Goal: Information Seeking & Learning: Learn about a topic

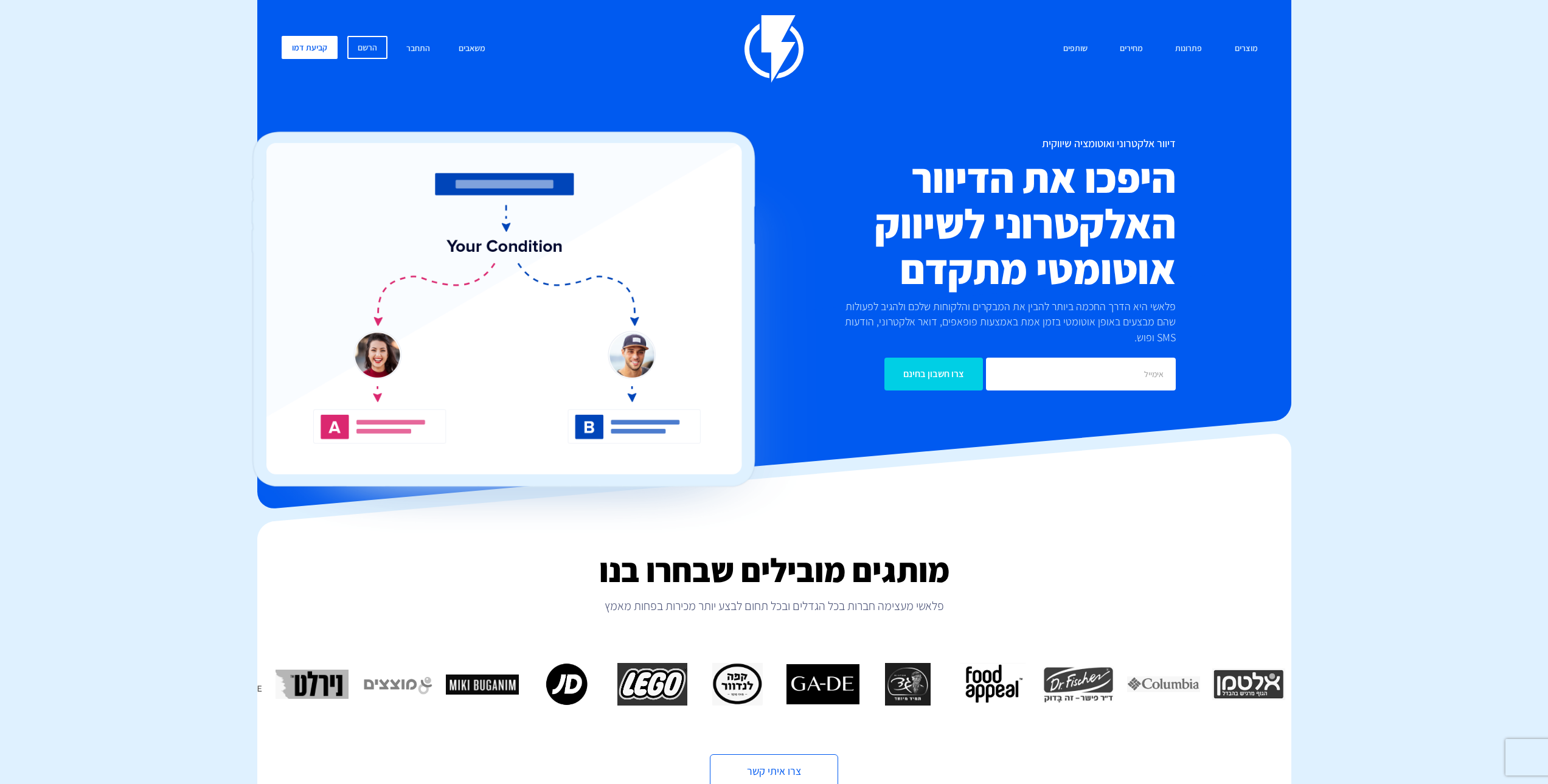
drag, startPoint x: 1375, startPoint y: 256, endPoint x: 1403, endPoint y: 211, distance: 53.0
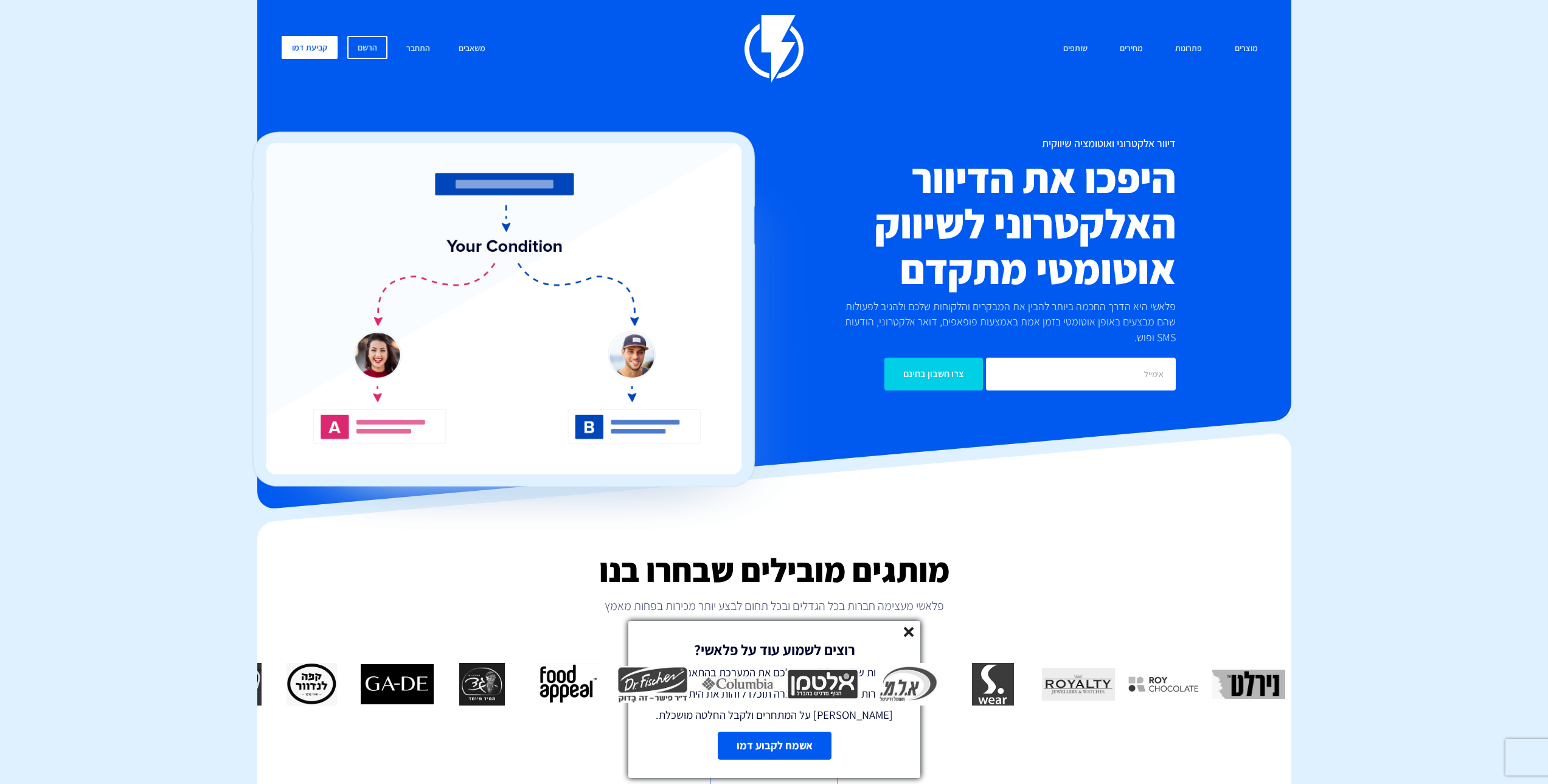
click at [906, 630] on line at bounding box center [908, 632] width 9 height 9
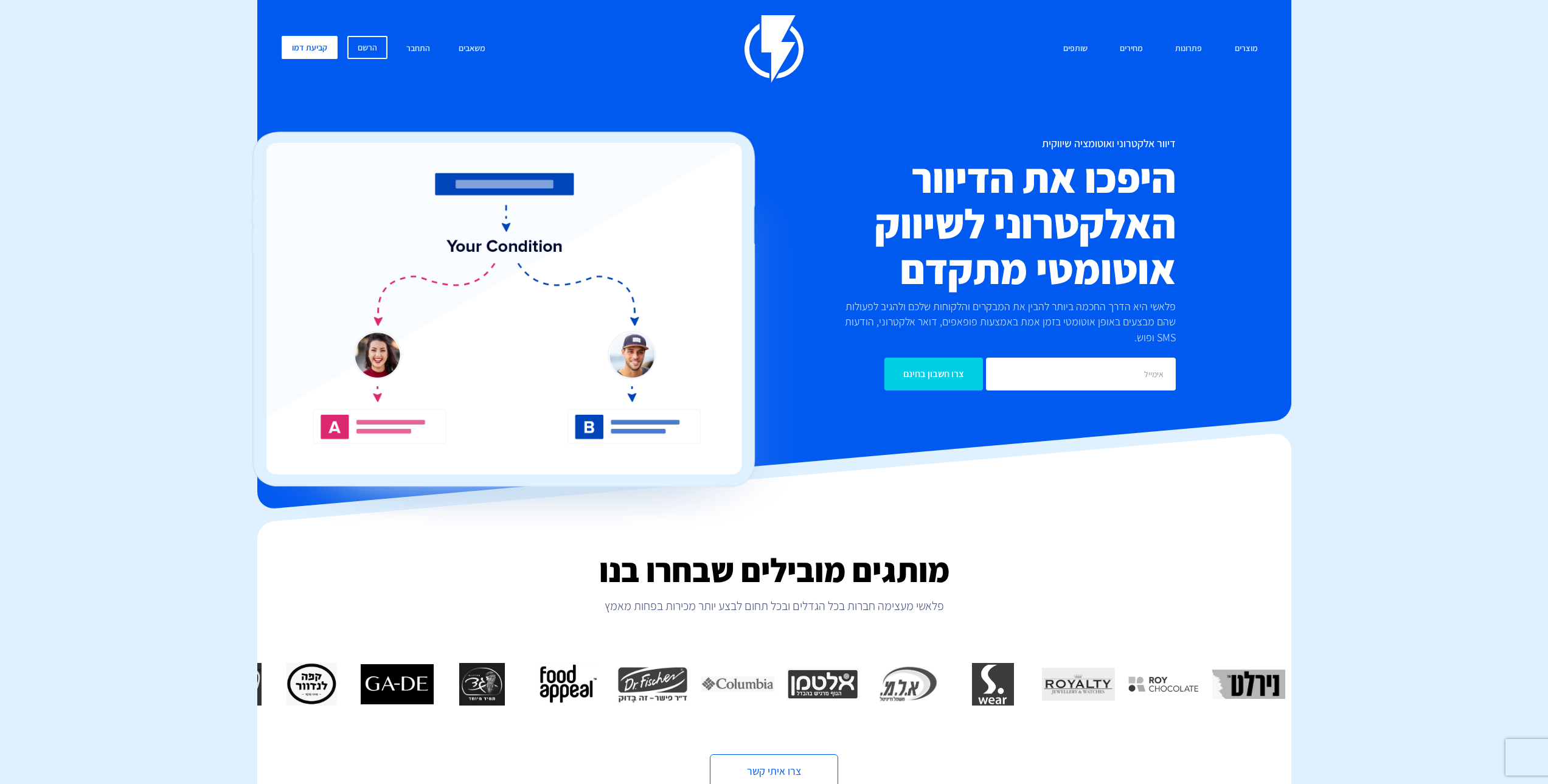
drag, startPoint x: 1522, startPoint y: 538, endPoint x: 1430, endPoint y: 140, distance: 408.5
drag, startPoint x: 1430, startPoint y: 140, endPoint x: 1435, endPoint y: 135, distance: 7.1
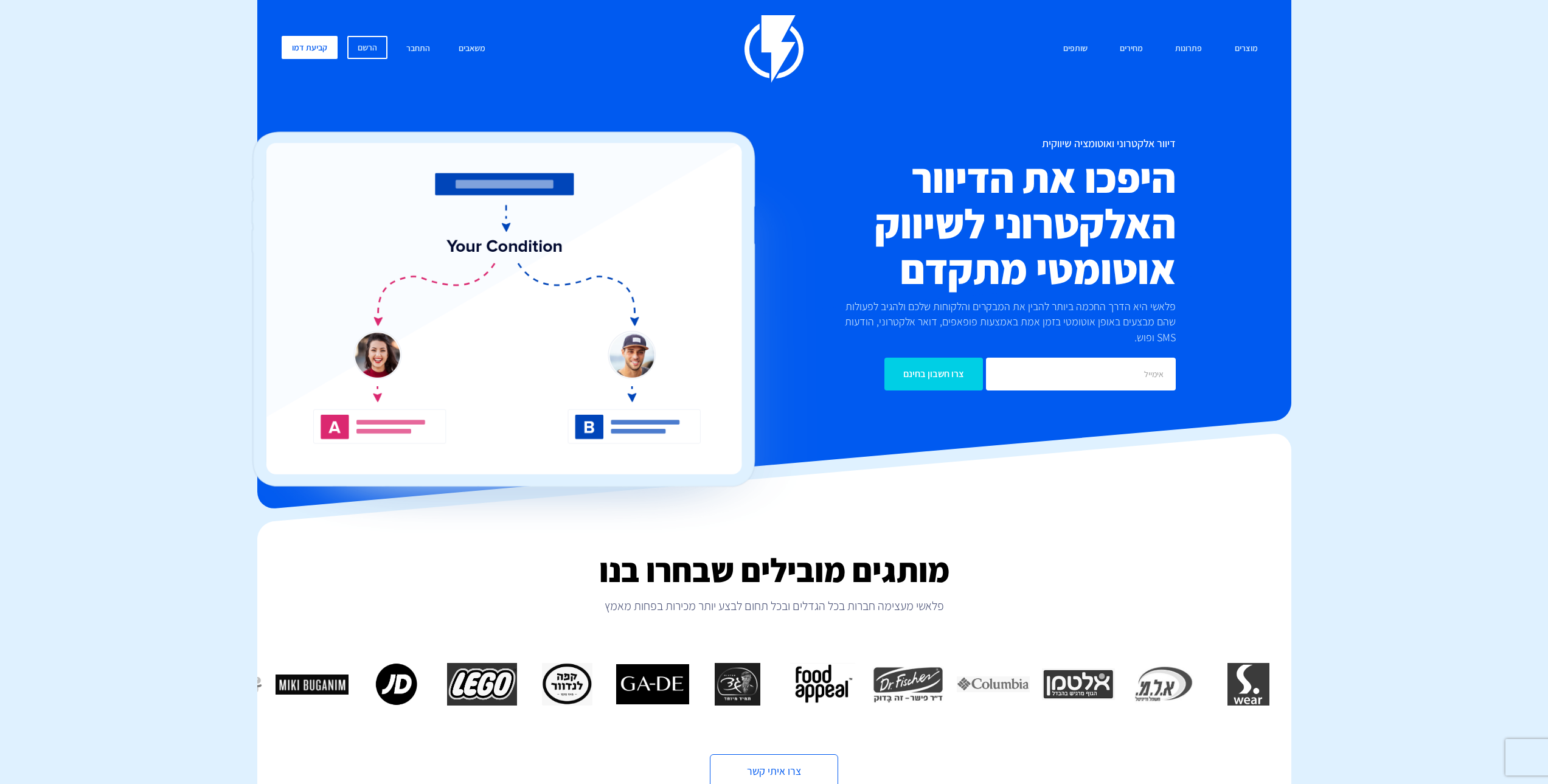
drag, startPoint x: 1412, startPoint y: 396, endPoint x: 1421, endPoint y: 313, distance: 83.5
drag, startPoint x: 1421, startPoint y: 311, endPoint x: 1434, endPoint y: 273, distance: 40.2
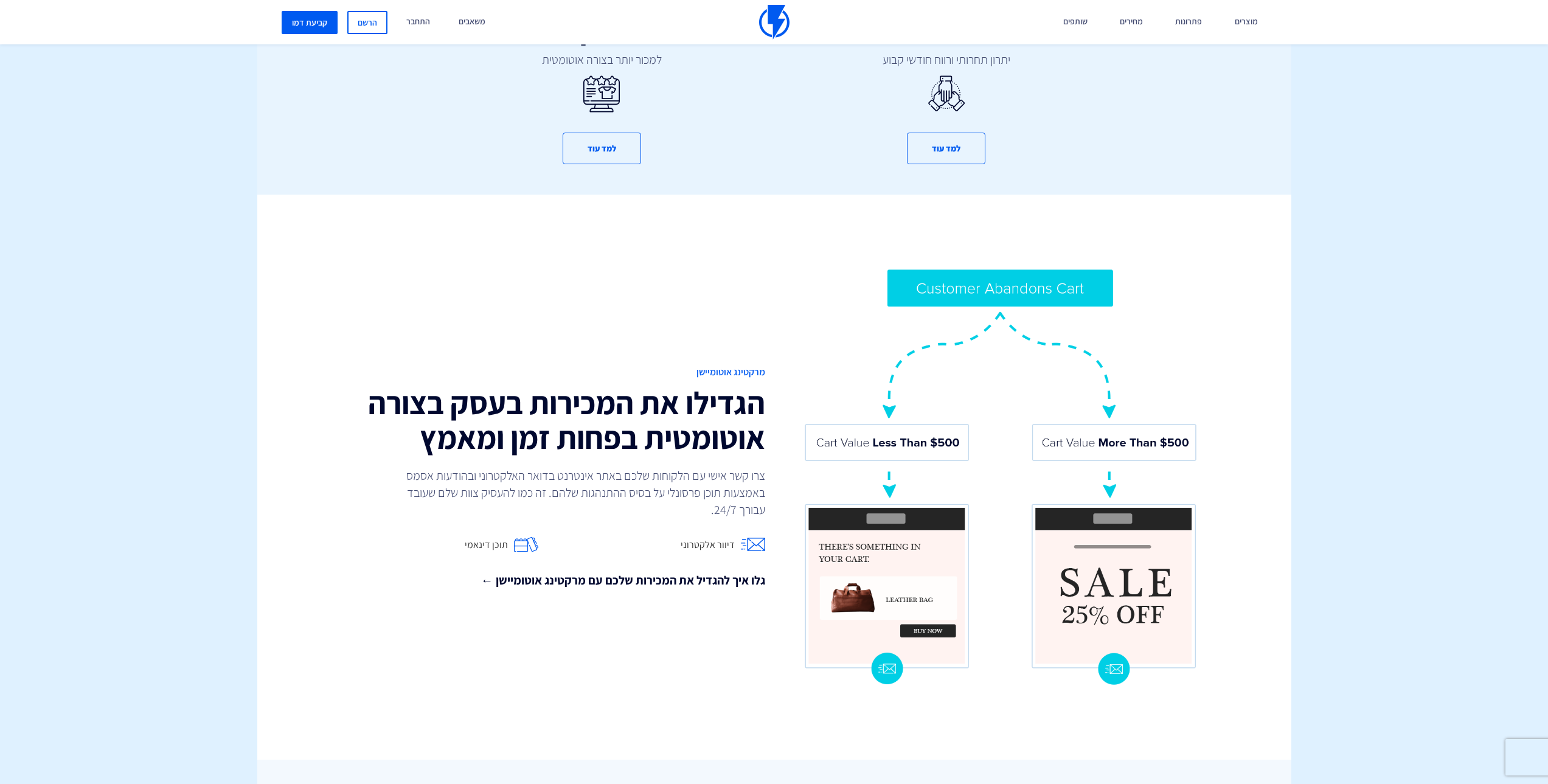
scroll to position [912, 0]
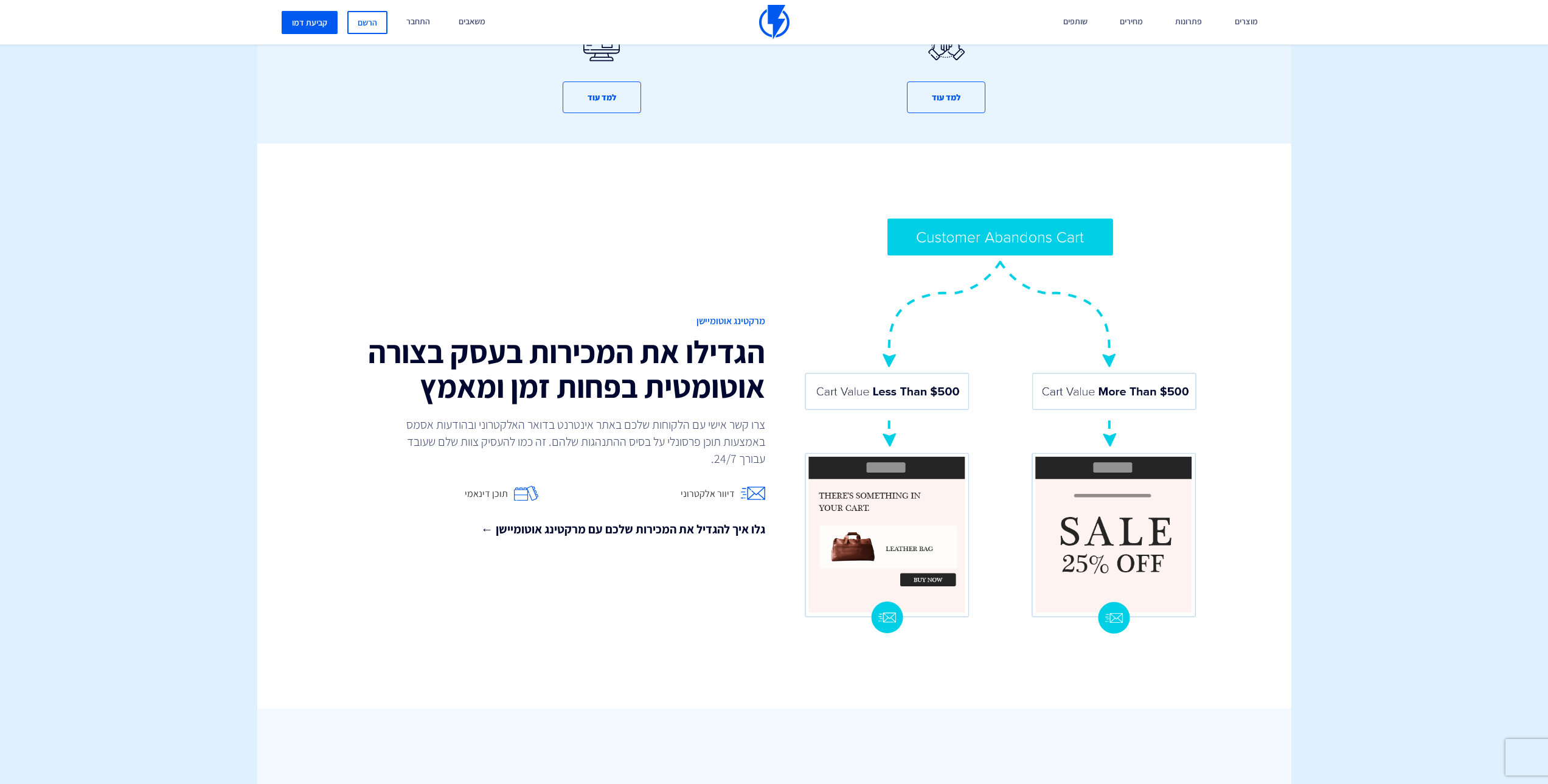
drag, startPoint x: 1458, startPoint y: 306, endPoint x: 1445, endPoint y: 298, distance: 15.3
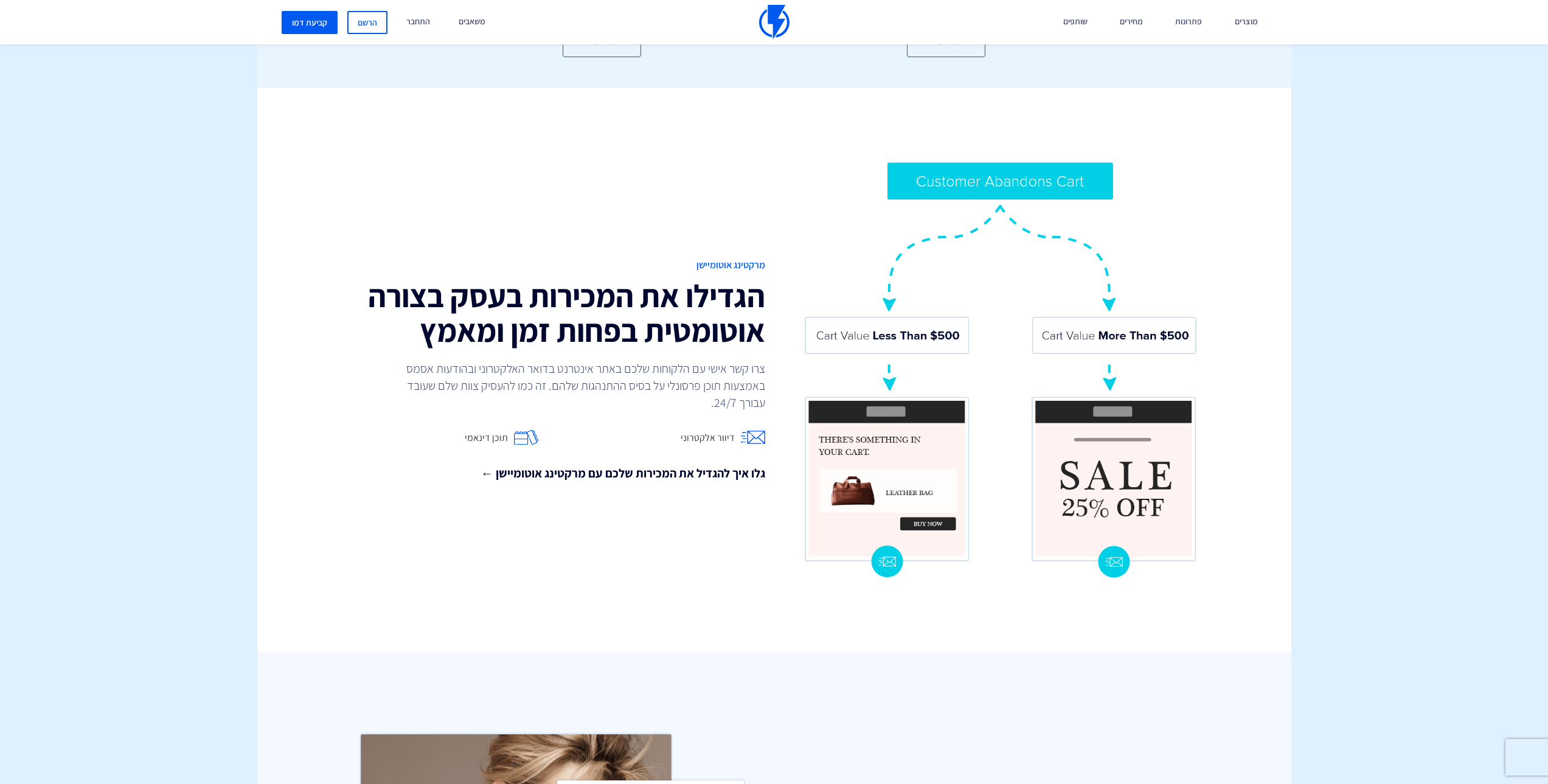
scroll to position [973, 0]
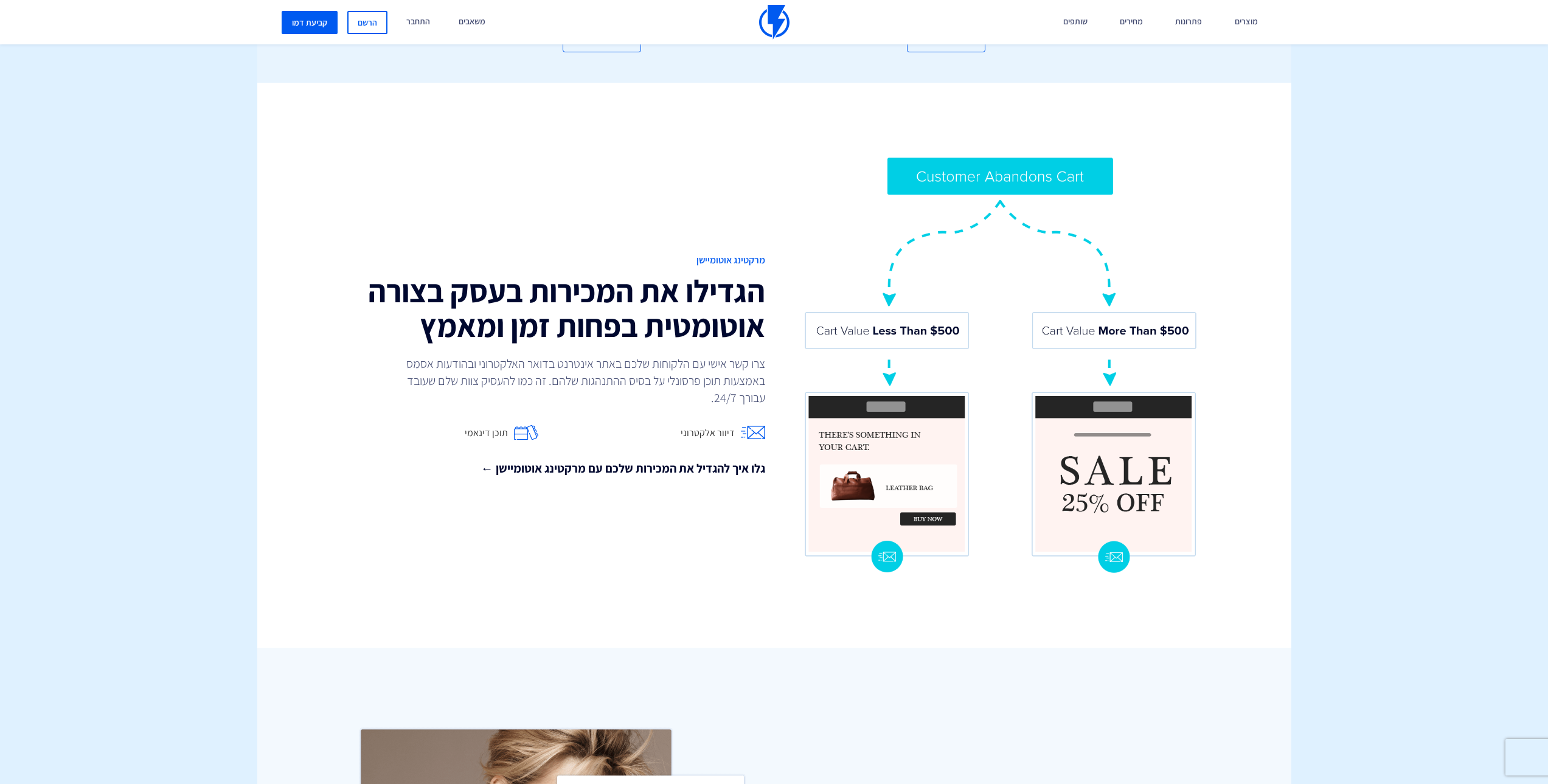
click at [707, 355] on p "צרו קשר אישי עם הלקוחות שלכם באתר אינטרנט בדואר האלקטרוני ובהודעות אסמס באמצעות…" at bounding box center [583, 381] width 365 height 51
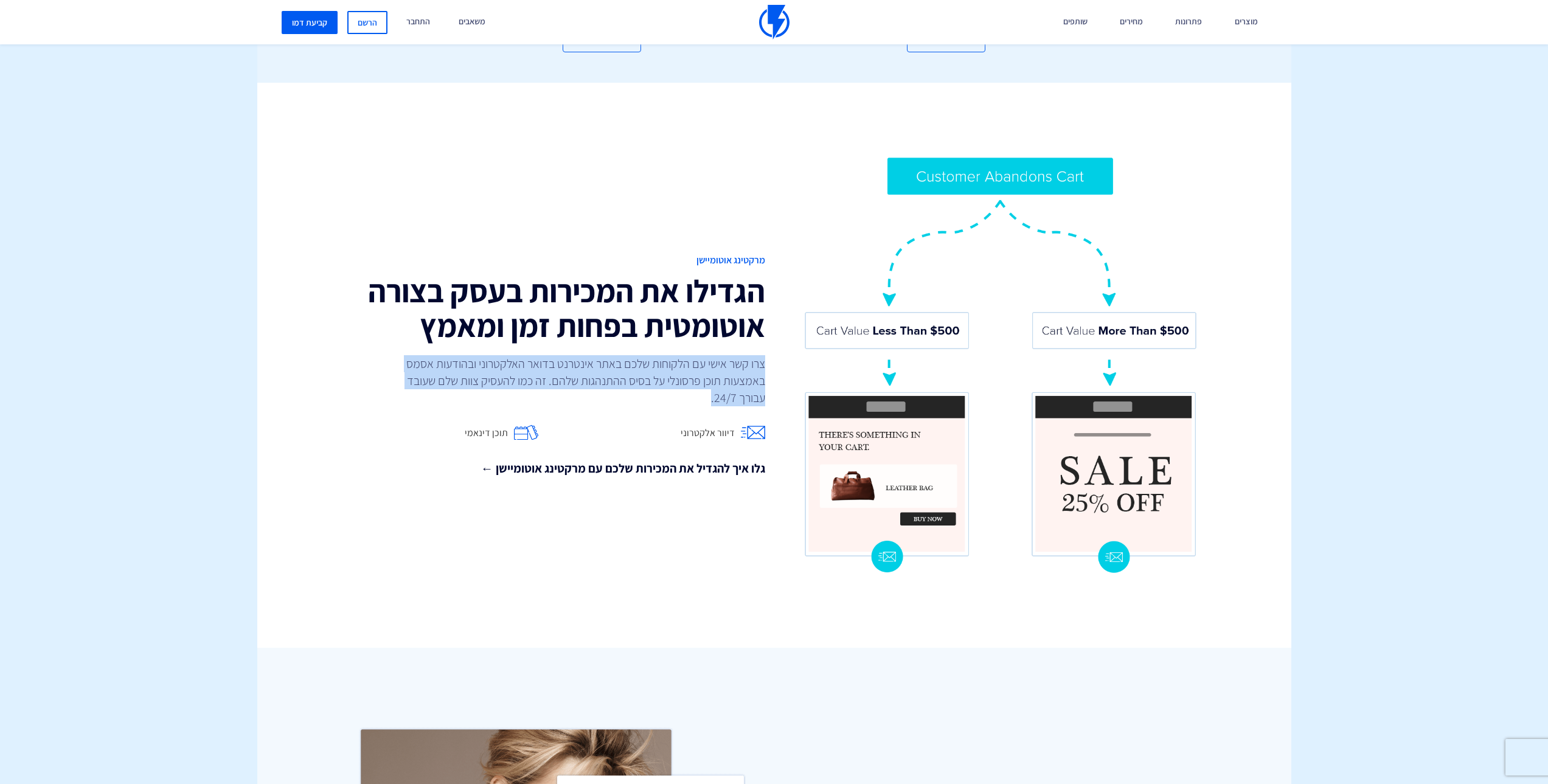
click at [707, 355] on p "צרו קשר אישי עם הלקוחות שלכם באתר אינטרנט בדואר האלקטרוני ובהודעות אסמס באמצעות…" at bounding box center [583, 381] width 365 height 51
click at [705, 361] on p "צרו קשר אישי עם הלקוחות שלכם באתר אינטרנט בדואר האלקטרוני ובהודעות אסמס באמצעות…" at bounding box center [583, 381] width 365 height 51
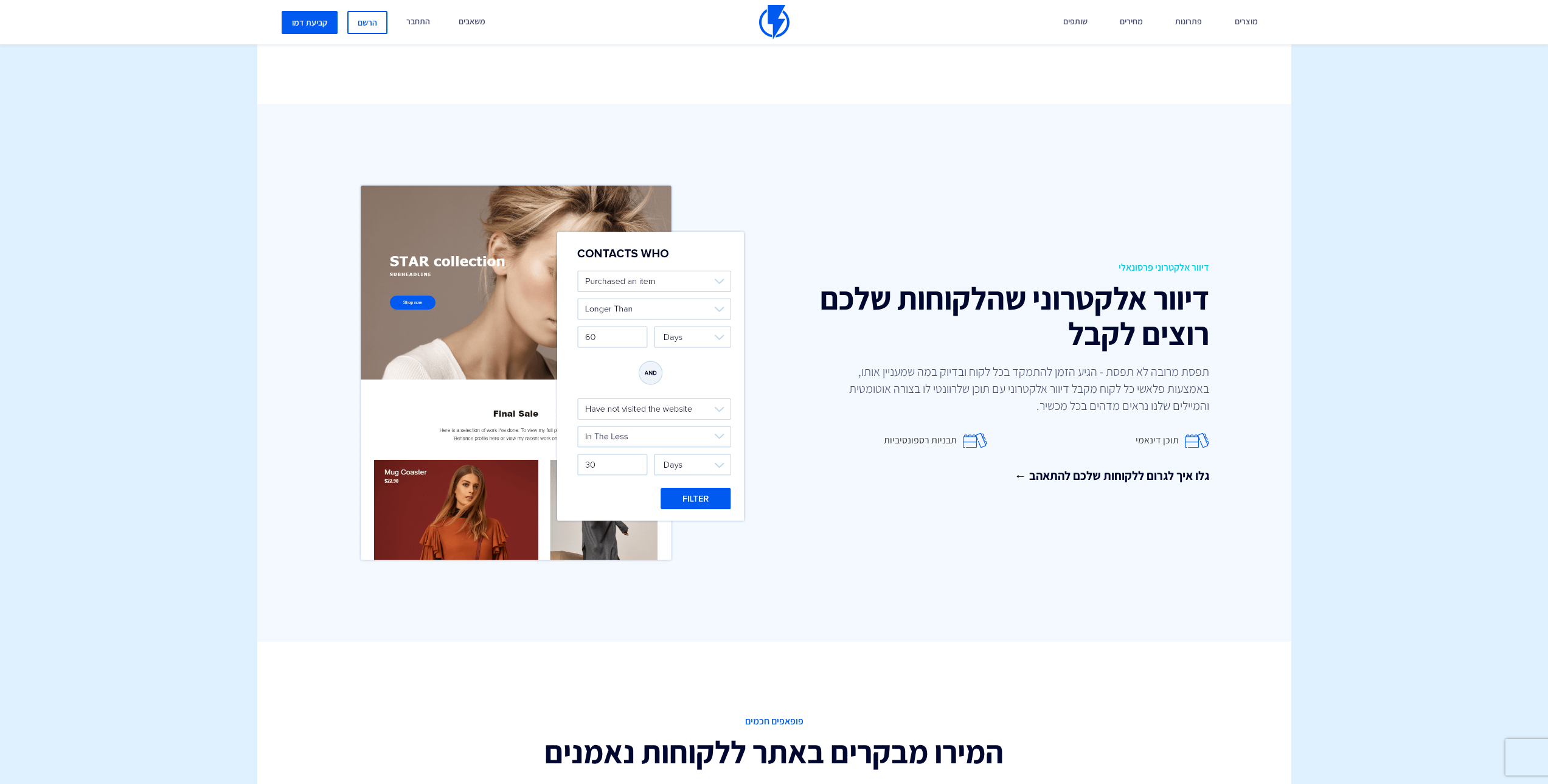
scroll to position [1521, 0]
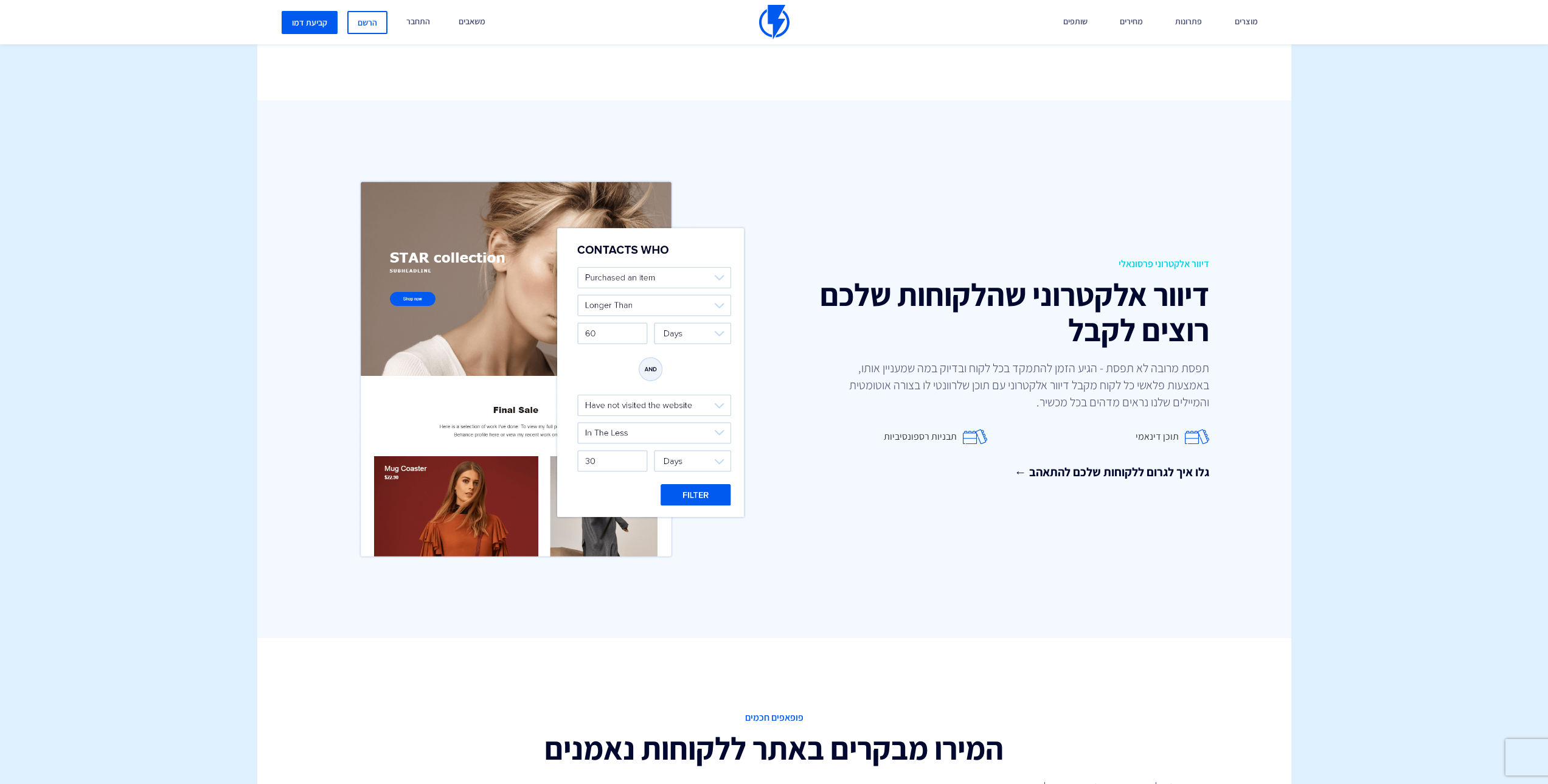
drag, startPoint x: 1115, startPoint y: 327, endPoint x: 1124, endPoint y: 321, distance: 10.8
click at [1124, 321] on h2 "דיוור אלקטרוני שהלקוחות שלכם רוצים לקבל" at bounding box center [996, 312] width 426 height 69
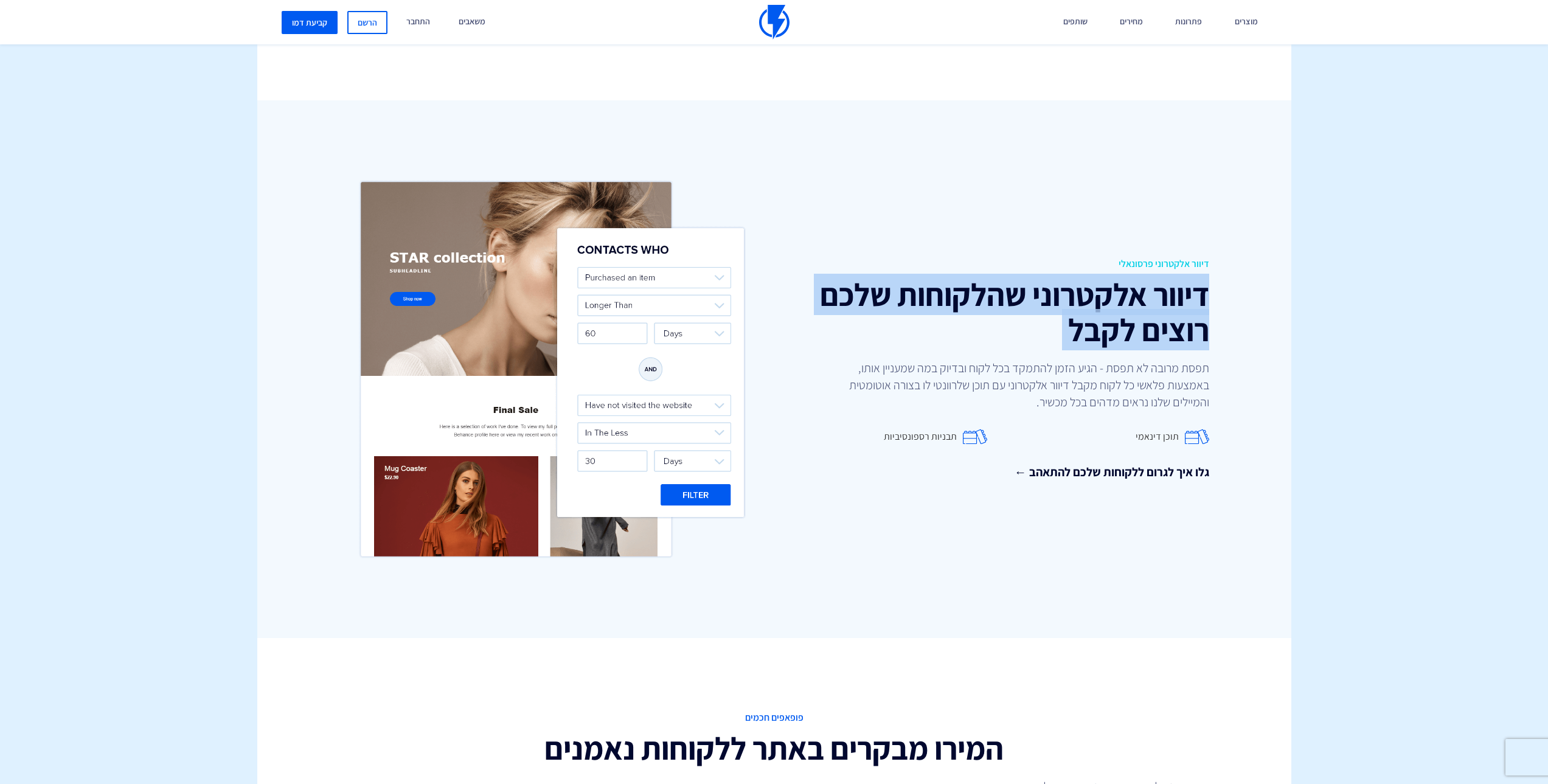
click at [1124, 321] on h2 "דיוור אלקטרוני שהלקוחות שלכם רוצים לקבל" at bounding box center [996, 312] width 426 height 69
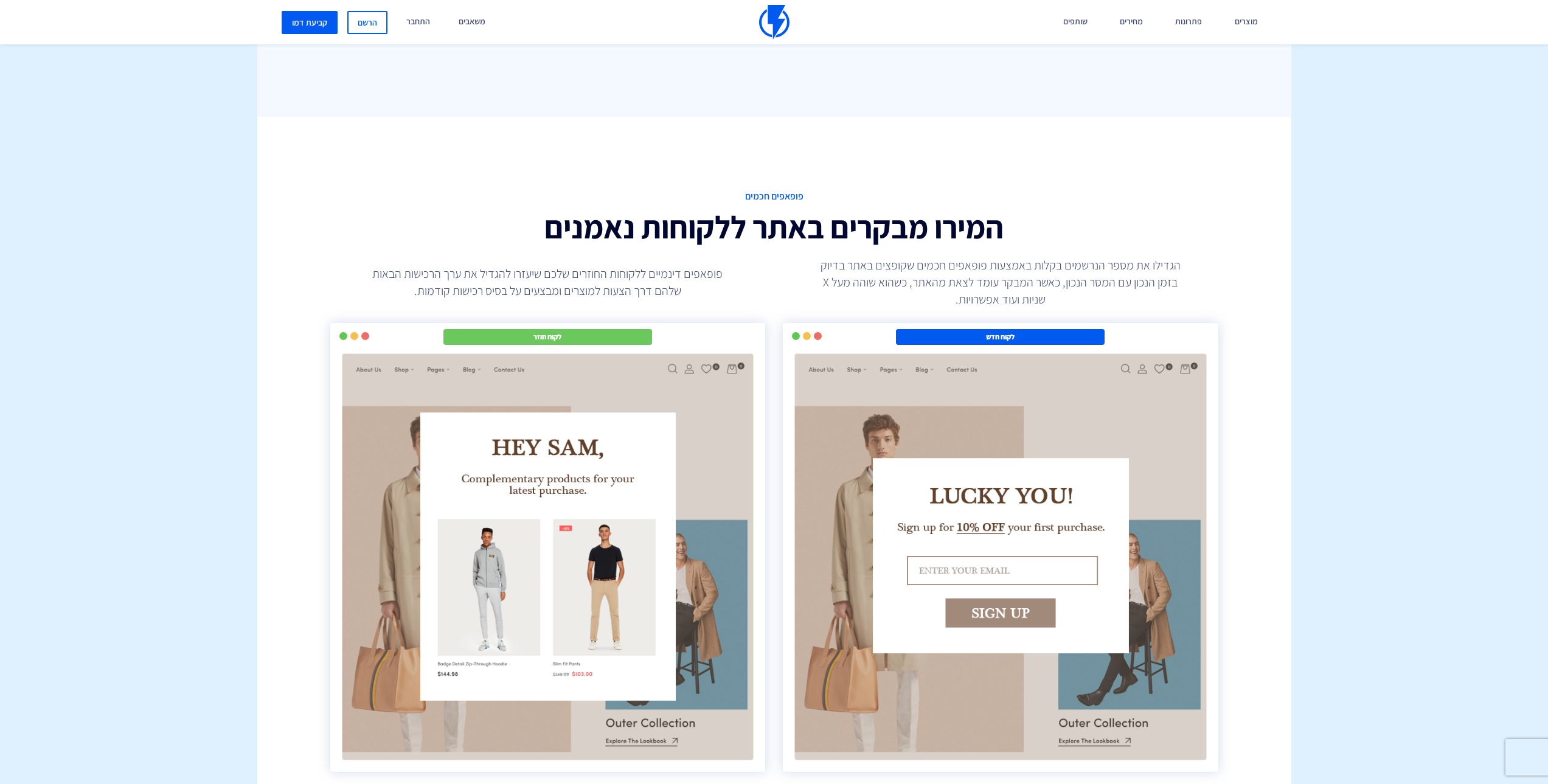
scroll to position [2068, 0]
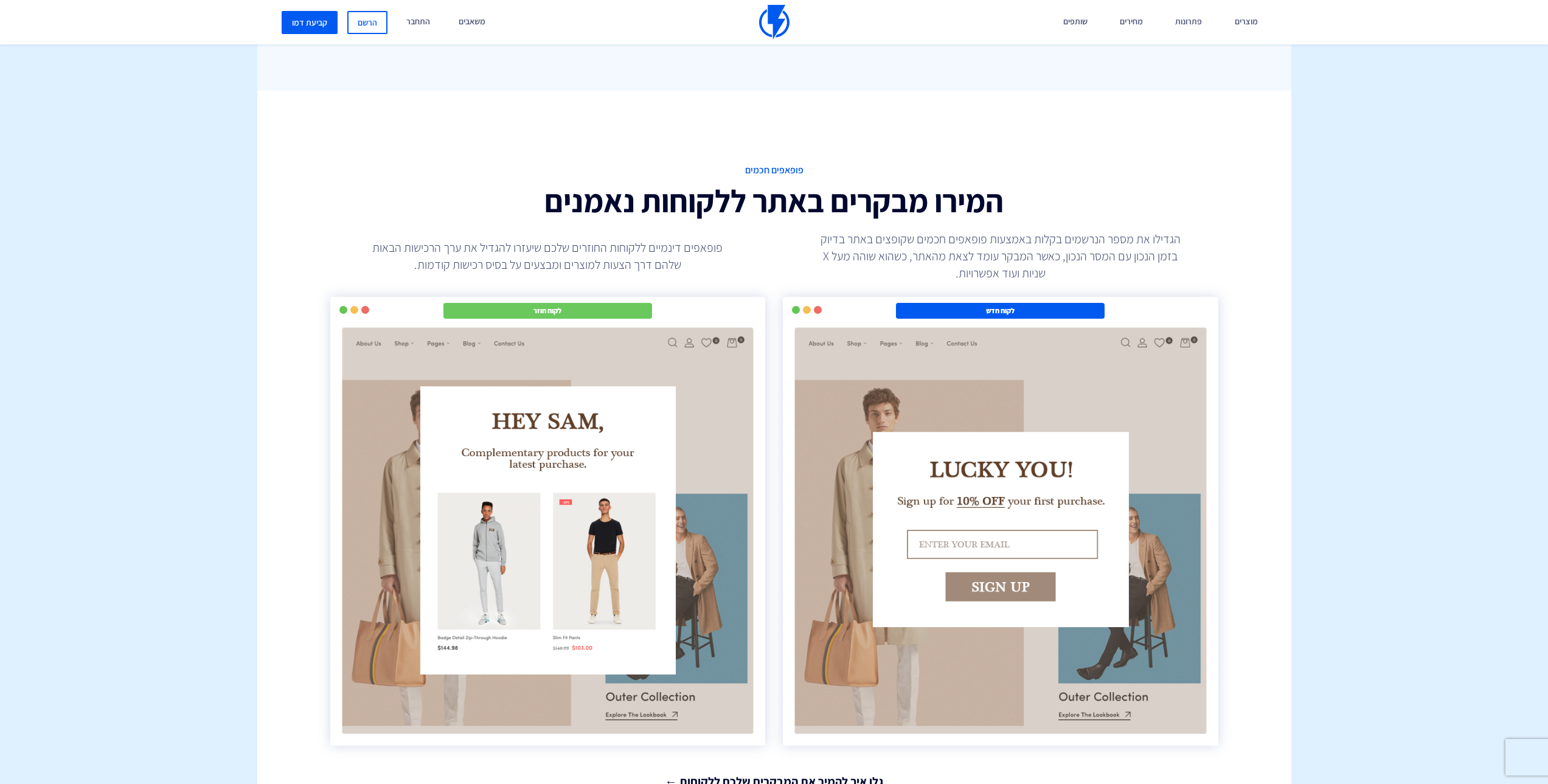
click at [1057, 244] on p "הגדילו את מספר הנרשמים בקלות באמצעות פופאפים חכמים שקופצים באתר בדיוק בזמן הנכו…" at bounding box center [1000, 256] width 365 height 51
drag, startPoint x: 1068, startPoint y: 240, endPoint x: 1074, endPoint y: 237, distance: 6.7
click at [1074, 237] on p "הגדילו את מספר הנרשמים בקלות באמצעות פופאפים חכמים שקופצים באתר בדיוק בזמן הנכו…" at bounding box center [1000, 256] width 365 height 51
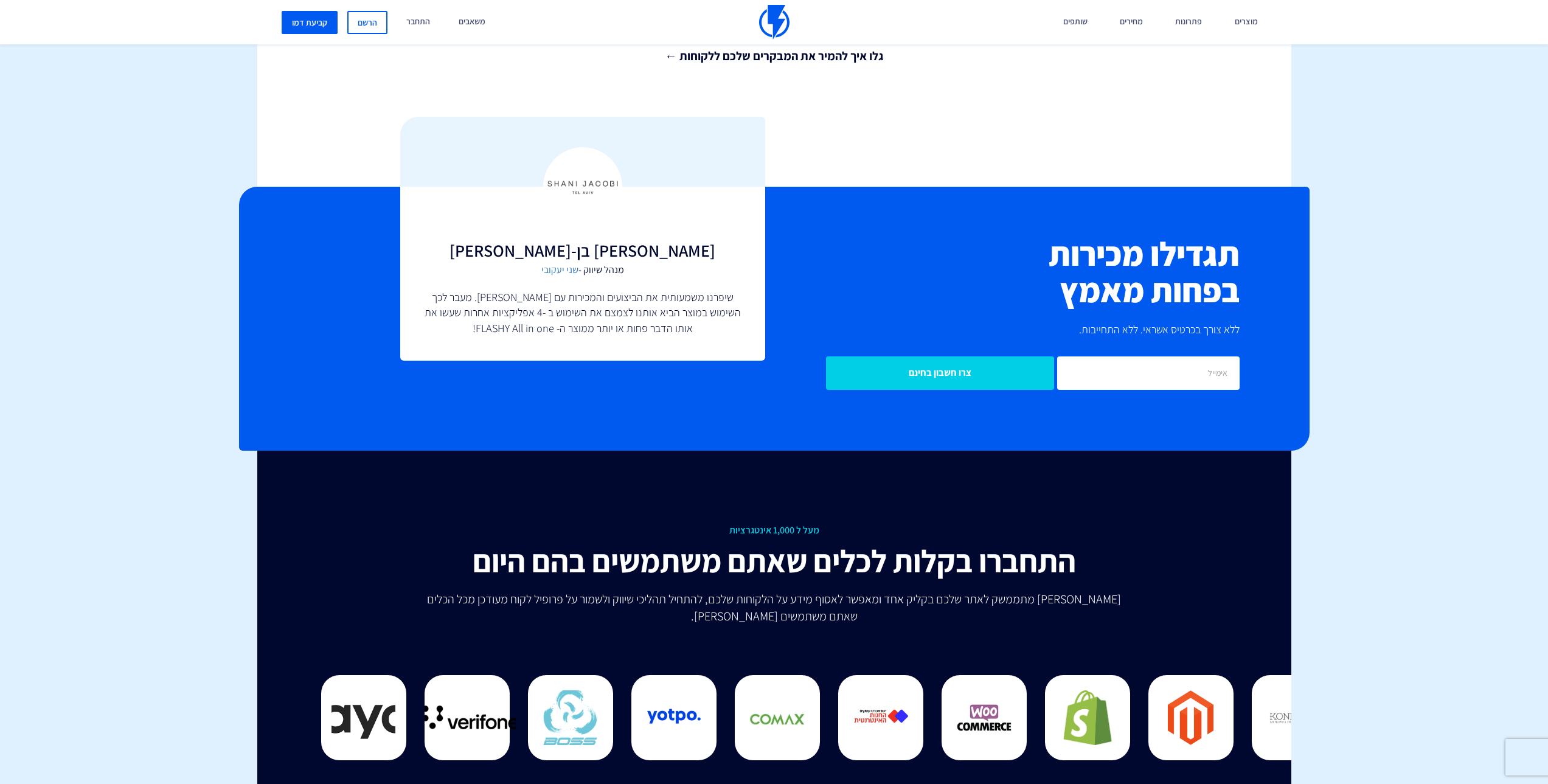
scroll to position [2859, 0]
